Goal: Information Seeking & Learning: Learn about a topic

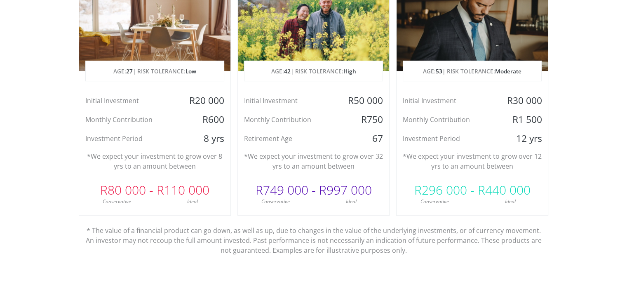
scroll to position [453, 0]
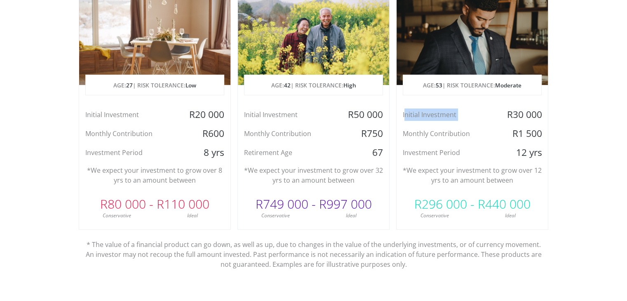
drag, startPoint x: 404, startPoint y: 112, endPoint x: 503, endPoint y: 119, distance: 100.0
click at [503, 119] on div "Initial Investment R30 000" at bounding box center [472, 114] width 151 height 12
click at [493, 119] on div "Initial Investment" at bounding box center [447, 114] width 101 height 12
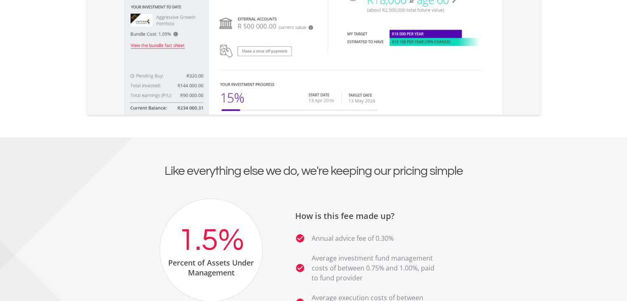
scroll to position [1484, 0]
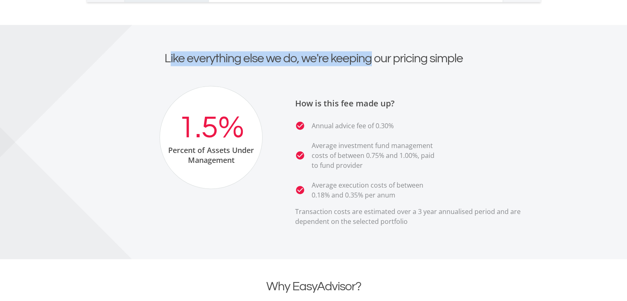
drag, startPoint x: 171, startPoint y: 55, endPoint x: 372, endPoint y: 70, distance: 201.7
click at [372, 70] on div "Like everything else we do, we're keeping our pricing simple" at bounding box center [314, 68] width 470 height 35
drag, startPoint x: 190, startPoint y: 57, endPoint x: 415, endPoint y: 57, distance: 225.1
click at [415, 57] on h2 "Like everything else we do, we're keeping our pricing simple" at bounding box center [314, 58] width 458 height 15
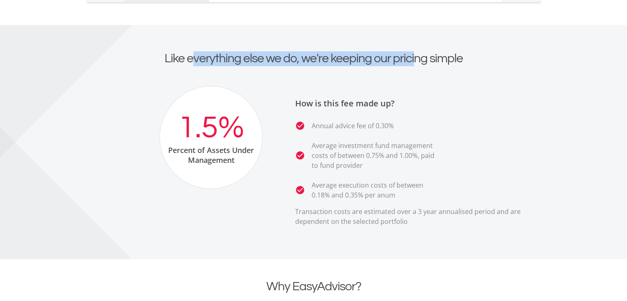
click at [416, 57] on h2 "Like everything else we do, we're keeping our pricing simple" at bounding box center [314, 58] width 458 height 15
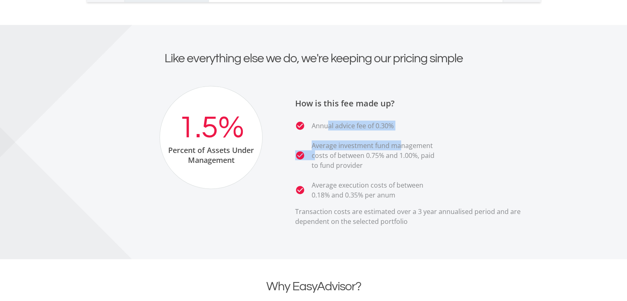
drag, startPoint x: 341, startPoint y: 129, endPoint x: 405, endPoint y: 131, distance: 64.3
click at [405, 131] on ul "check_circle Annual advice fee of 0.30% check_circle Average investment fund ma…" at bounding box center [418, 159] width 247 height 79
drag, startPoint x: 392, startPoint y: 122, endPoint x: 333, endPoint y: 122, distance: 59.4
click at [333, 122] on p "Annual advice fee of 0.30%" at bounding box center [353, 125] width 82 height 10
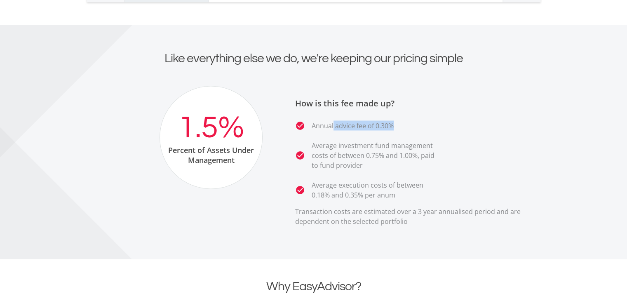
click at [333, 122] on p "Annual advice fee of 0.30%" at bounding box center [353, 125] width 82 height 10
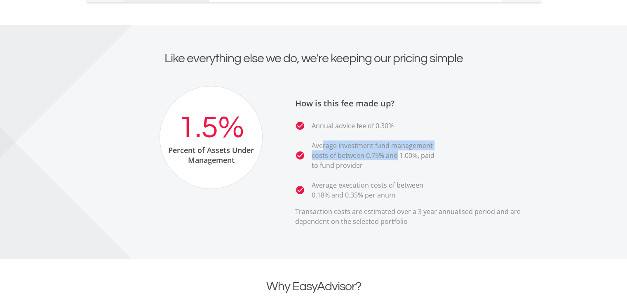
drag, startPoint x: 322, startPoint y: 146, endPoint x: 396, endPoint y: 153, distance: 74.6
click at [396, 153] on p "Average investment fund management costs of between 0.75% and 1.00%, paid to fu…" at bounding box center [376, 155] width 128 height 30
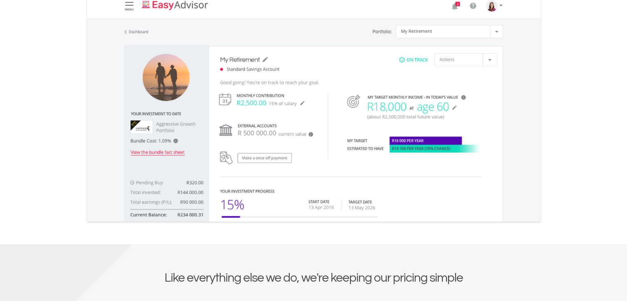
scroll to position [1278, 0]
